Goal: Register for event/course

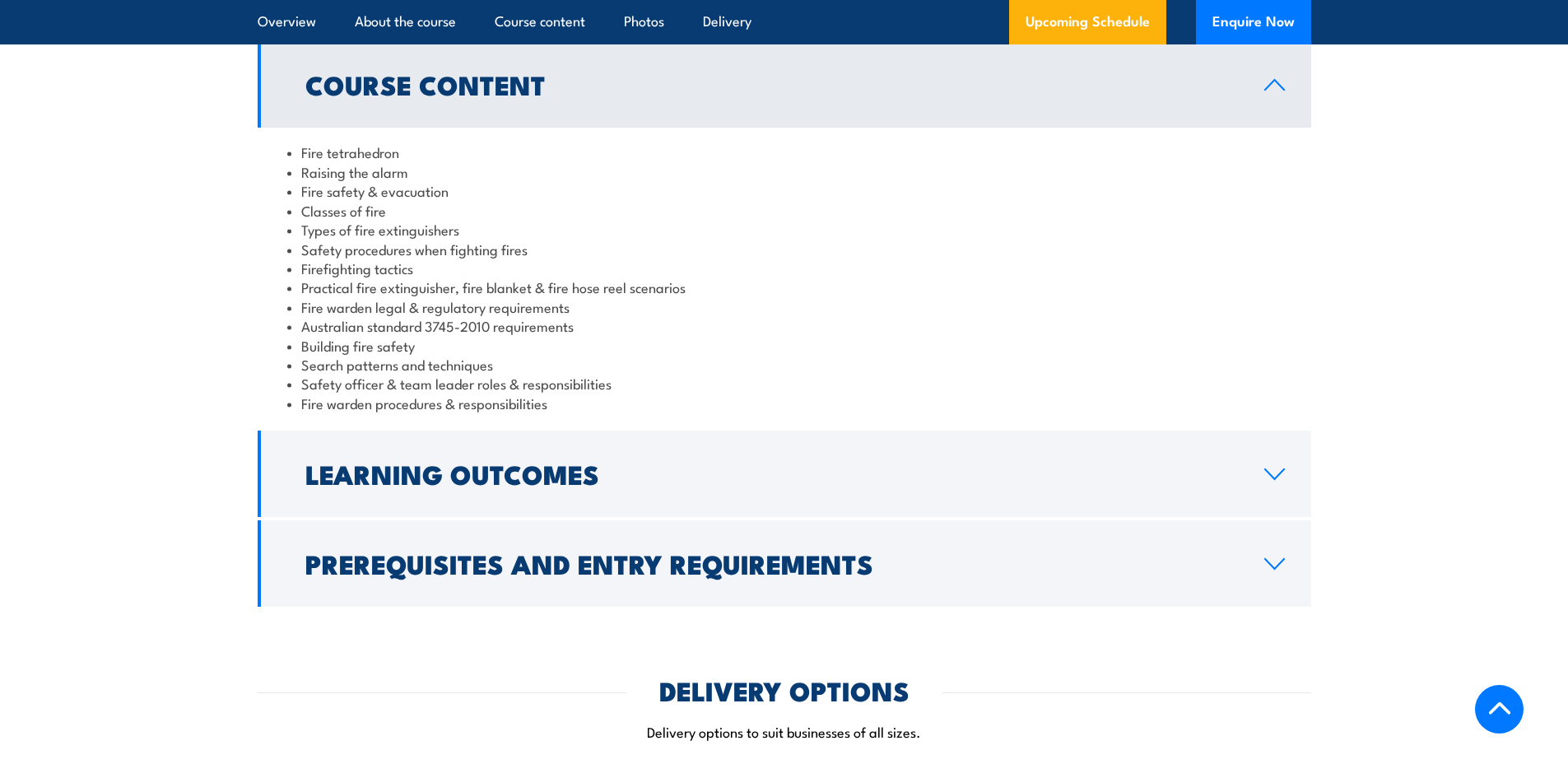
scroll to position [1400, 0]
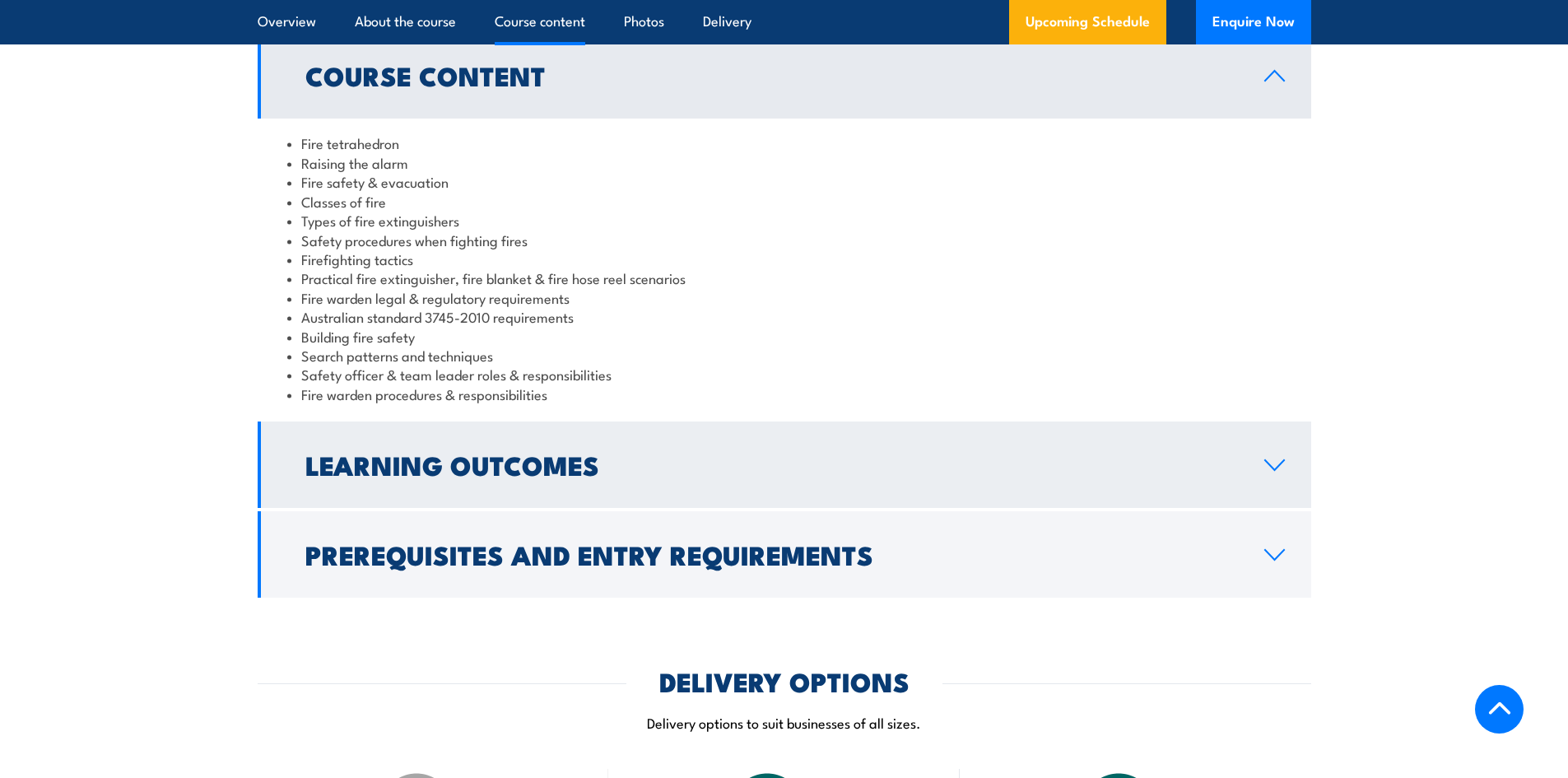
click at [479, 453] on h2 "Learning Outcomes" at bounding box center [772, 465] width 933 height 23
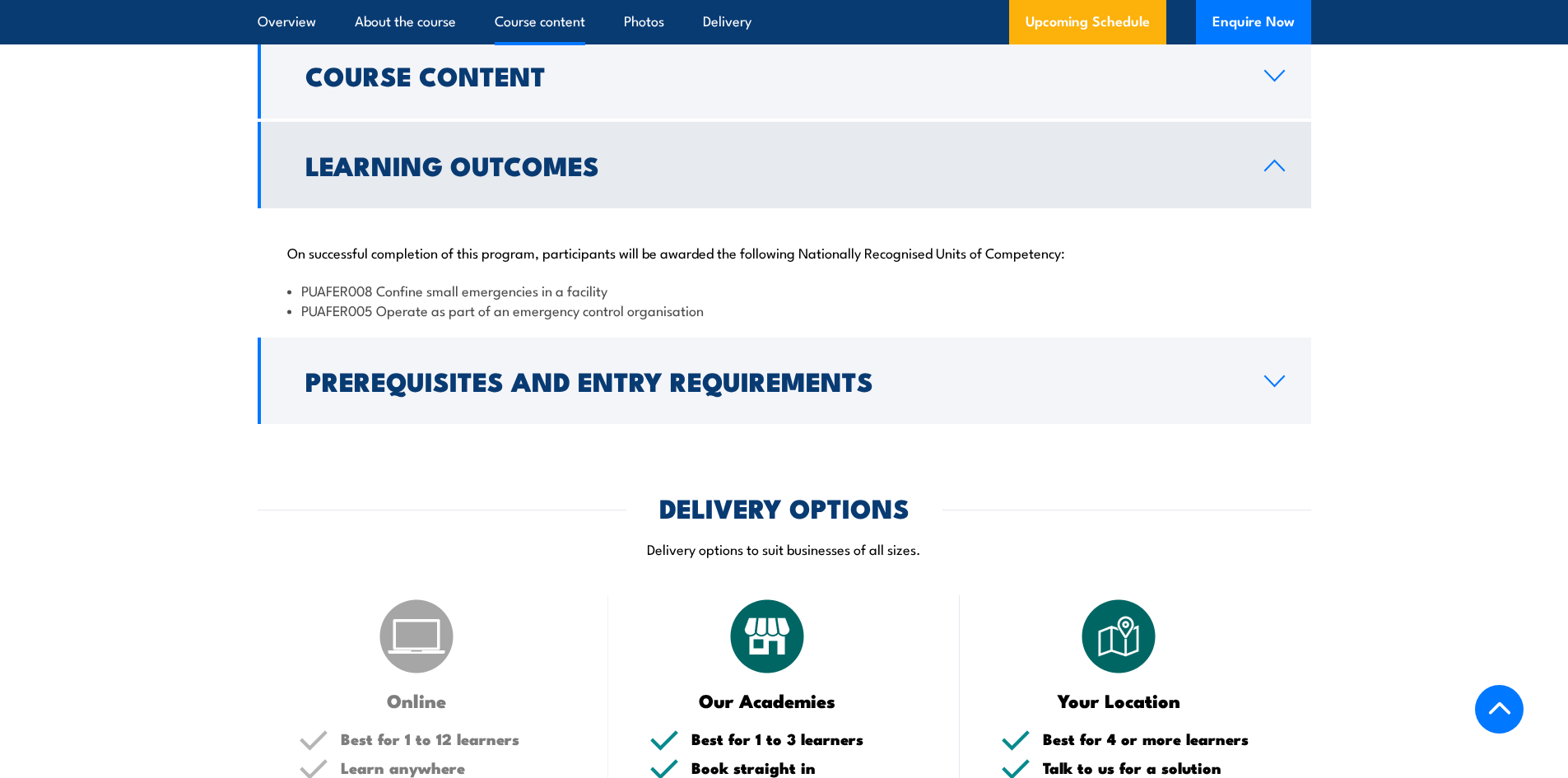
scroll to position [1482, 0]
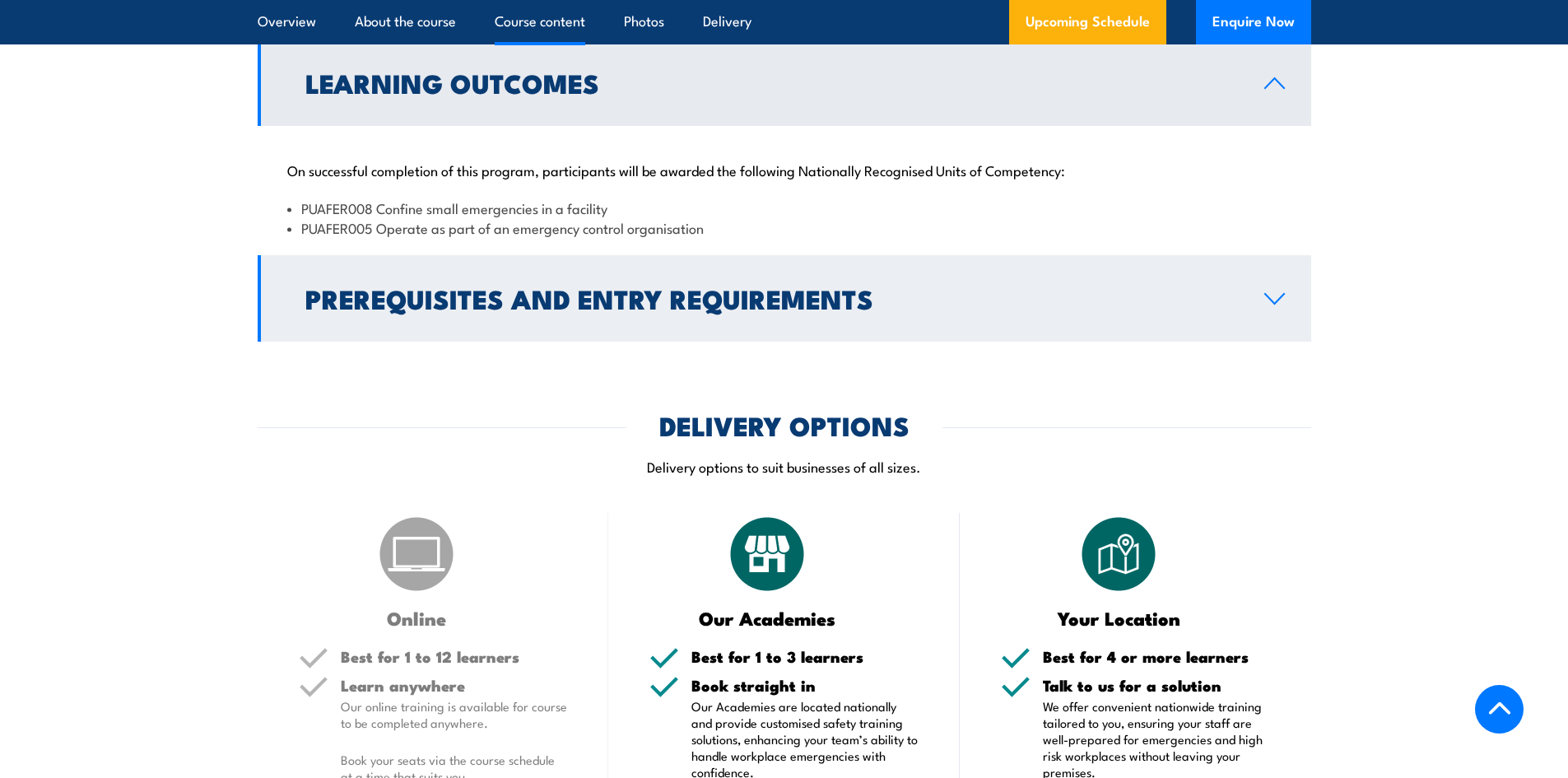
click at [669, 287] on h2 "Prerequisites and Entry Requirements" at bounding box center [772, 298] width 933 height 23
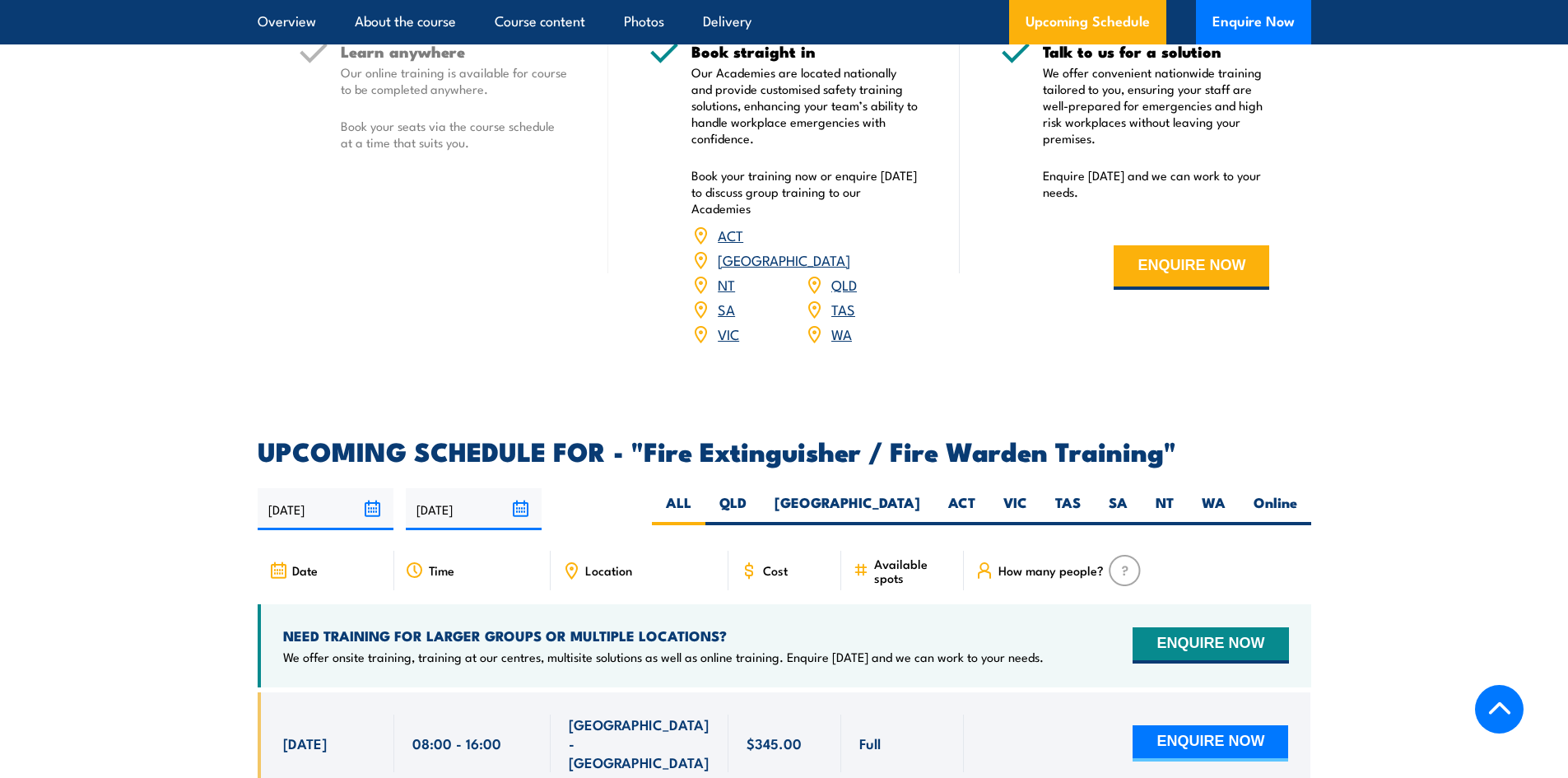
scroll to position [2388, 0]
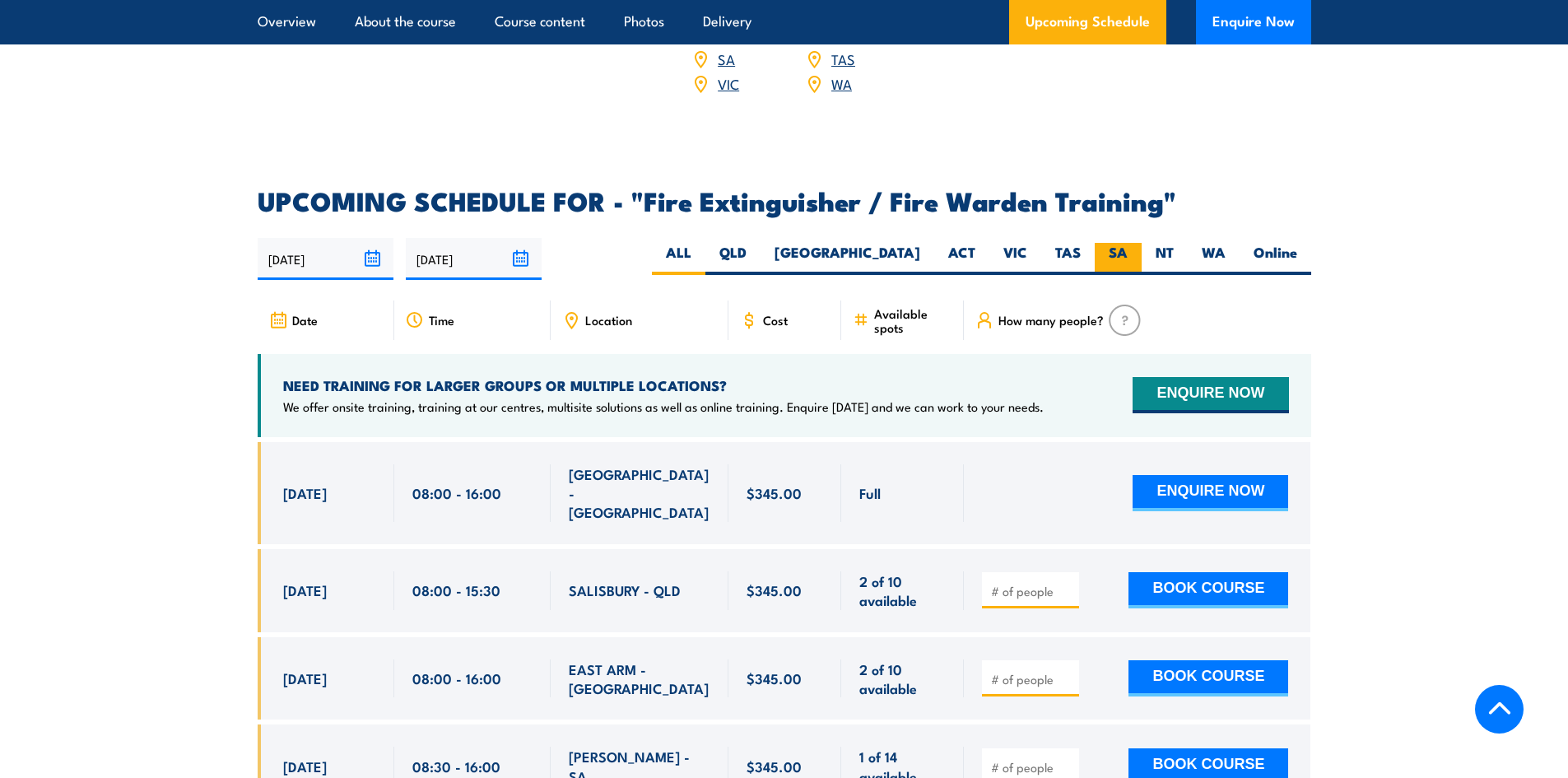
click at [1110, 243] on label "SA" at bounding box center [1118, 259] width 47 height 32
click at [1128, 243] on input "SA" at bounding box center [1132, 248] width 11 height 11
radio input "true"
